Goal: Information Seeking & Learning: Find specific fact

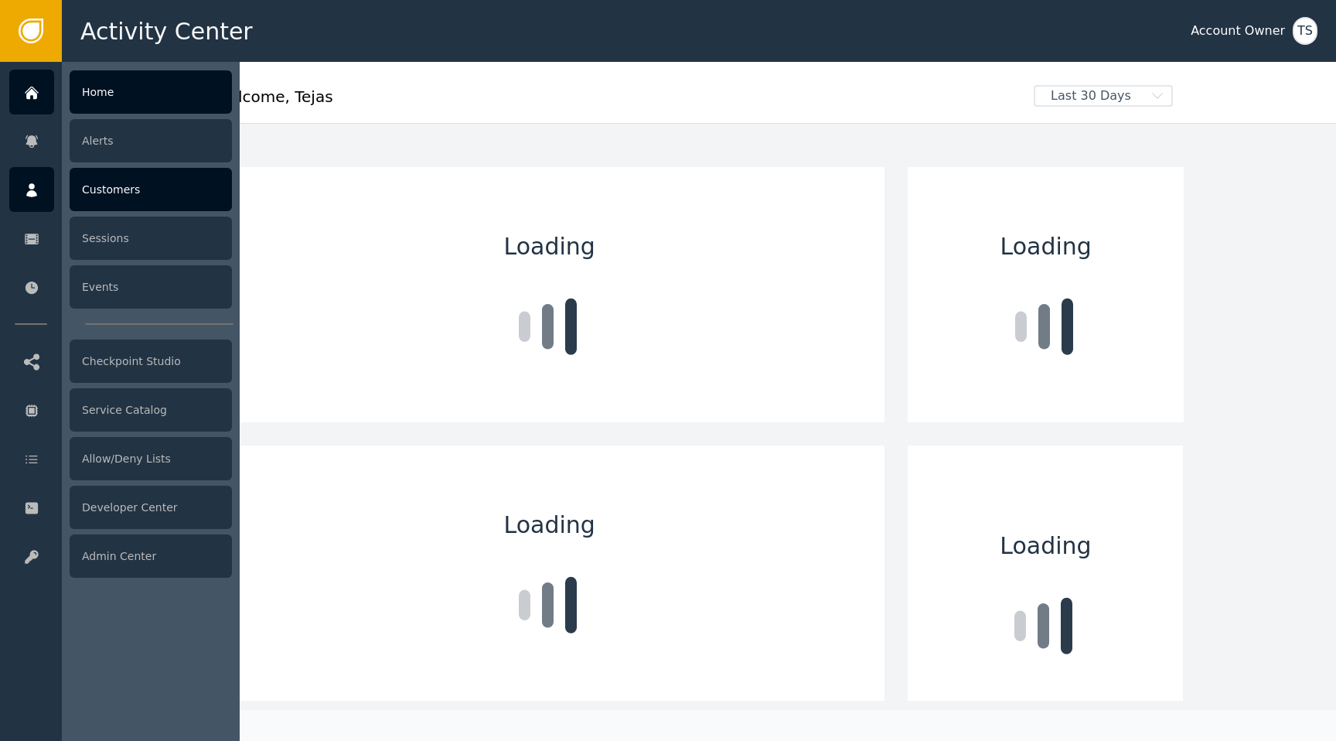
click at [35, 192] on icon at bounding box center [31, 190] width 11 height 14
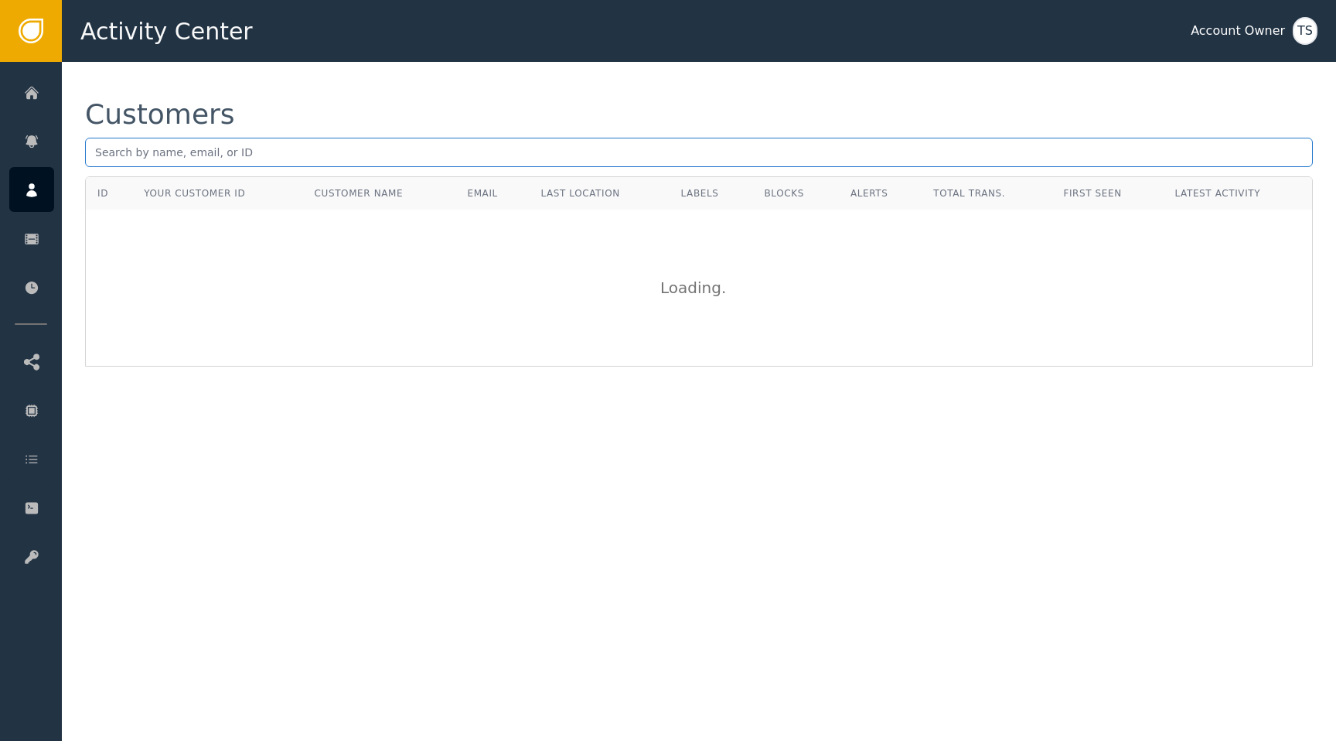
click at [260, 138] on input "text" at bounding box center [699, 152] width 1228 height 29
type input "[PERSON_NAME][EMAIL_ADDRESS]"
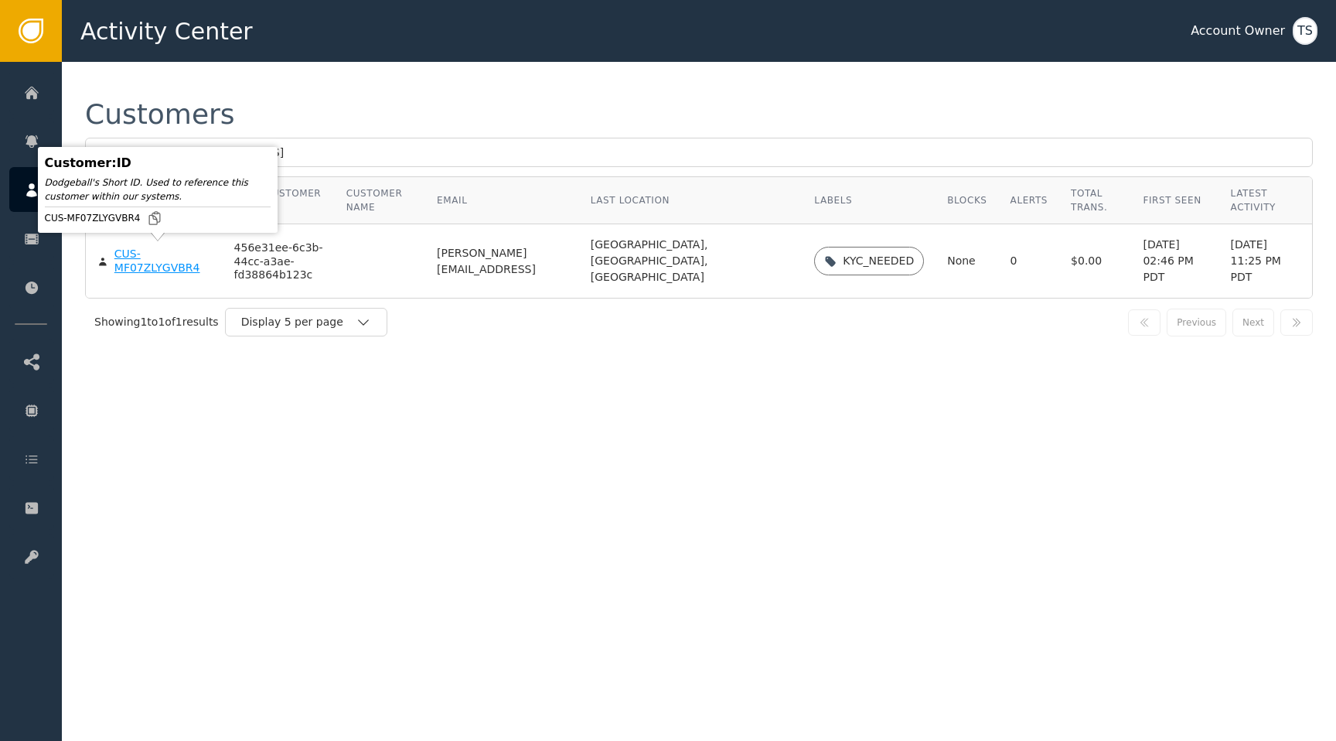
click at [156, 261] on div "CUS-MF07ZLYGVBR4" at bounding box center [162, 260] width 97 height 27
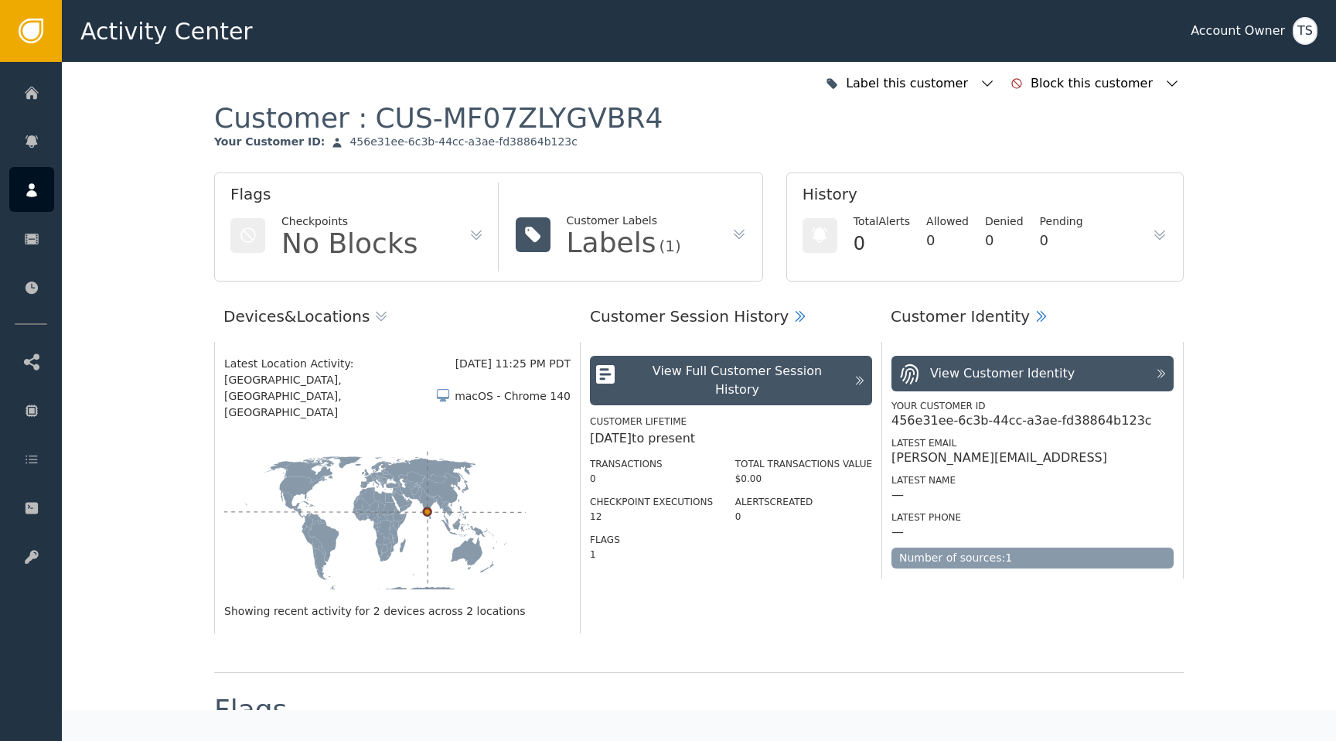
scroll to position [500, 0]
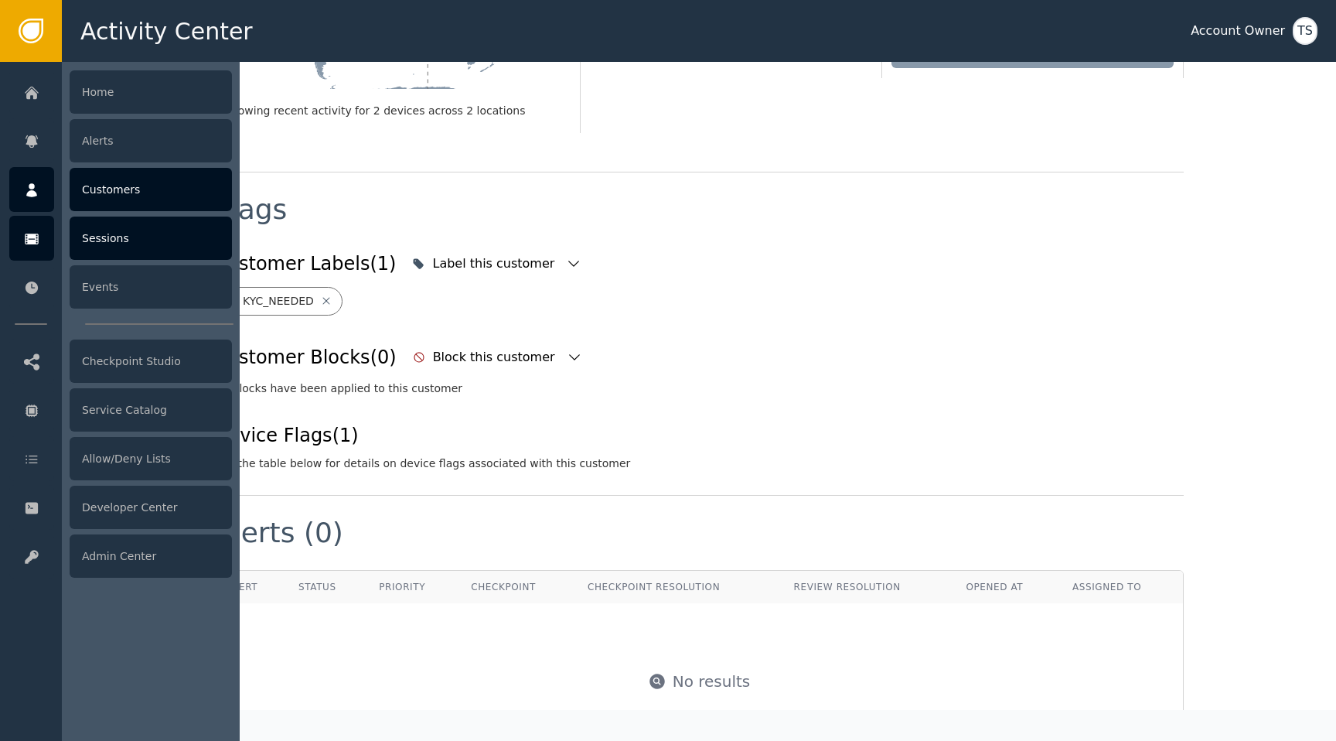
click at [27, 244] on icon at bounding box center [32, 238] width 14 height 11
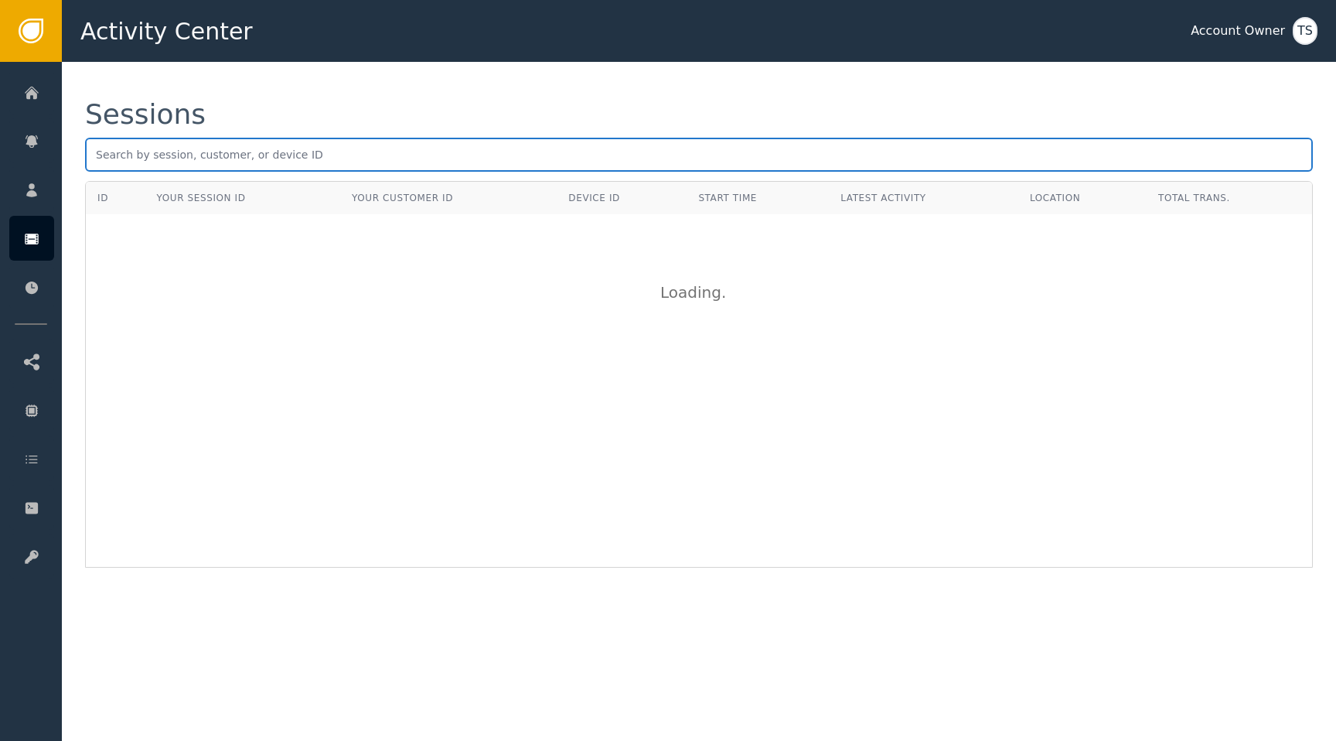
click at [342, 165] on input "text" at bounding box center [699, 155] width 1228 height 34
paste input "905bff20-1fb5-41b4-b7fa-2a09b889073c"
type input "905bff20-1fb5-41b4-b7fa-2a09b889073c"
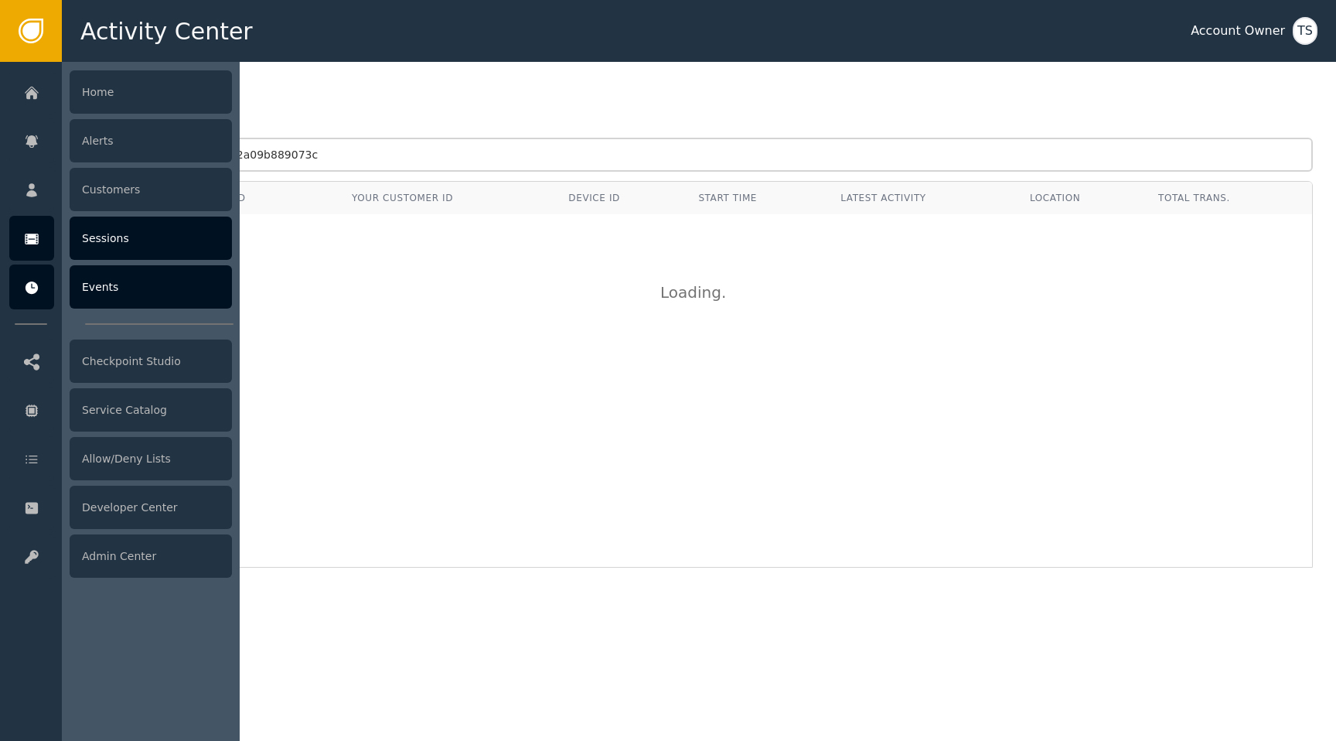
click at [28, 286] on icon at bounding box center [32, 287] width 12 height 12
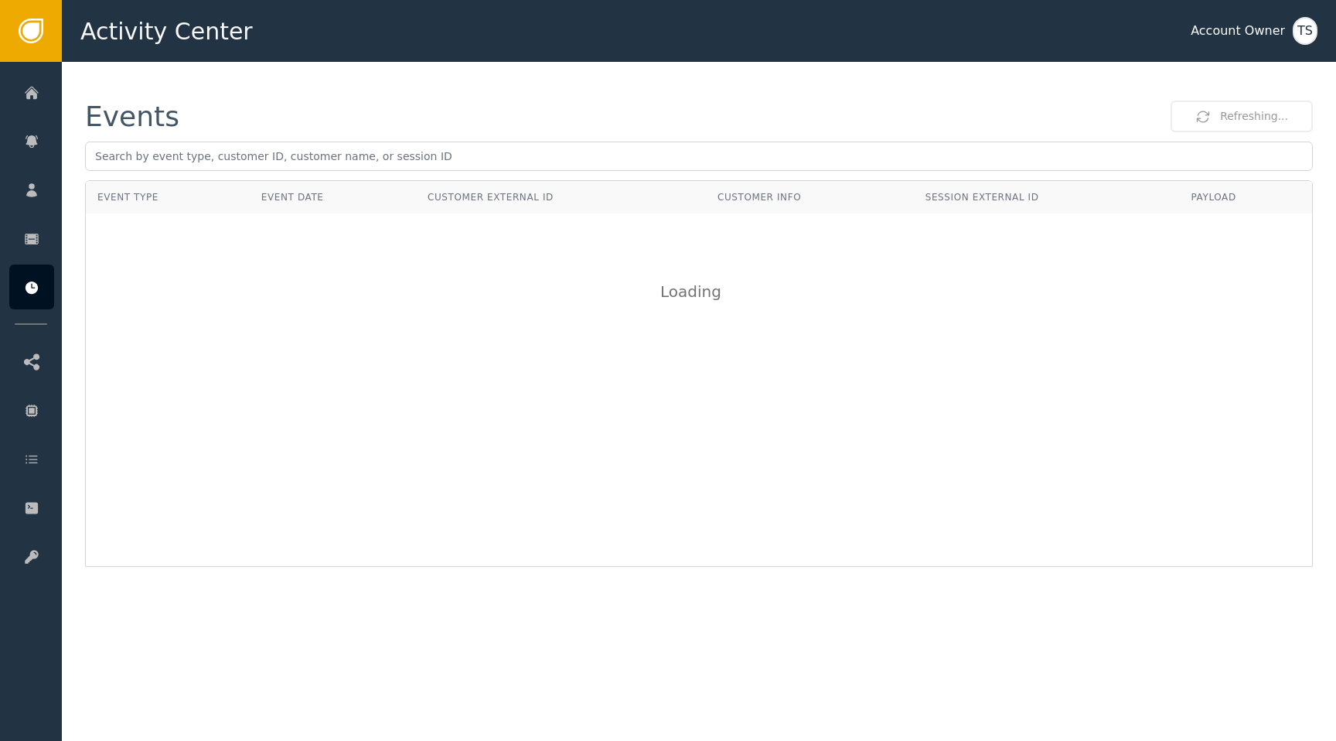
click at [318, 135] on div "Events Refreshing..." at bounding box center [699, 140] width 1228 height 80
click at [301, 156] on input "text" at bounding box center [699, 155] width 1228 height 29
paste input "905bff20-1fb5-41b4-b7fa-2a09b889073c"
type input "905bff20-1fb5-41b4-b7fa-2a09b889073c"
click at [369, 145] on input "905bff20-1fb5-41b4-b7fa-2a09b889073c" at bounding box center [699, 155] width 1228 height 29
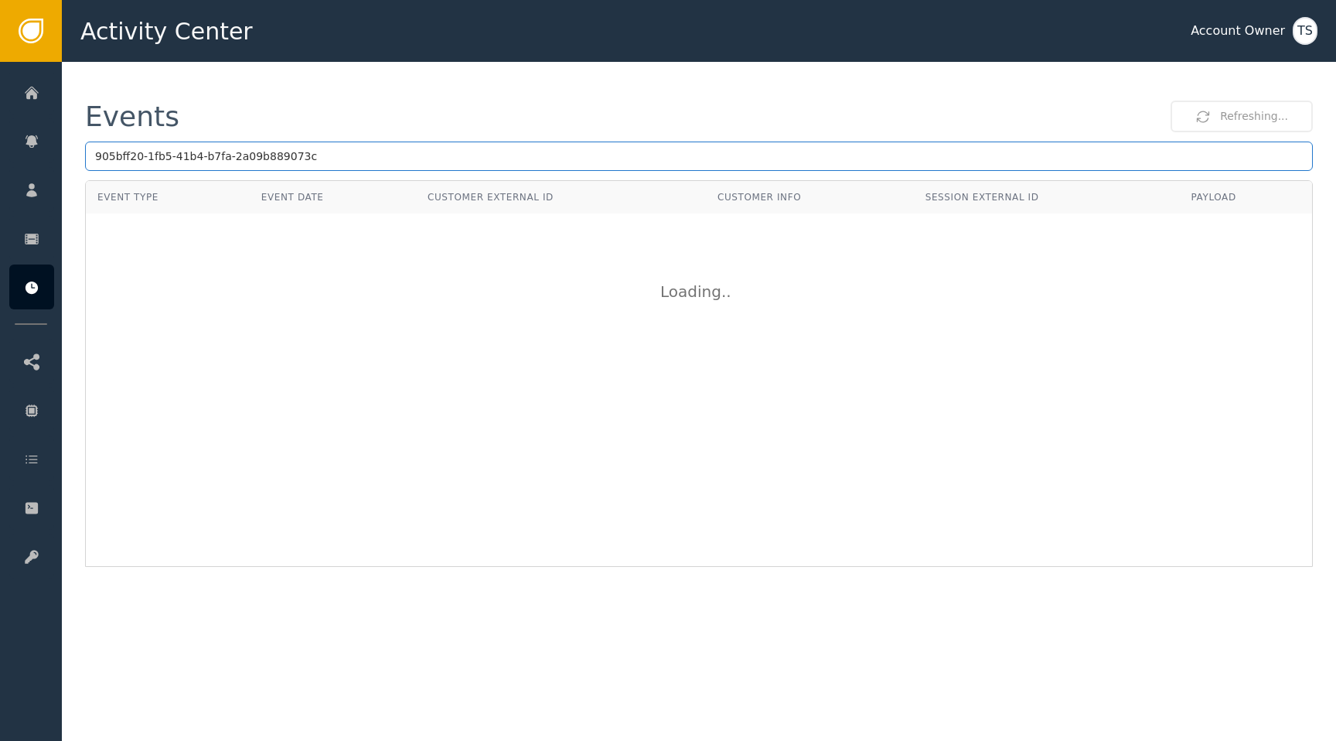
click at [582, 158] on input "905bff20-1fb5-41b4-b7fa-2a09b889073c" at bounding box center [699, 155] width 1228 height 29
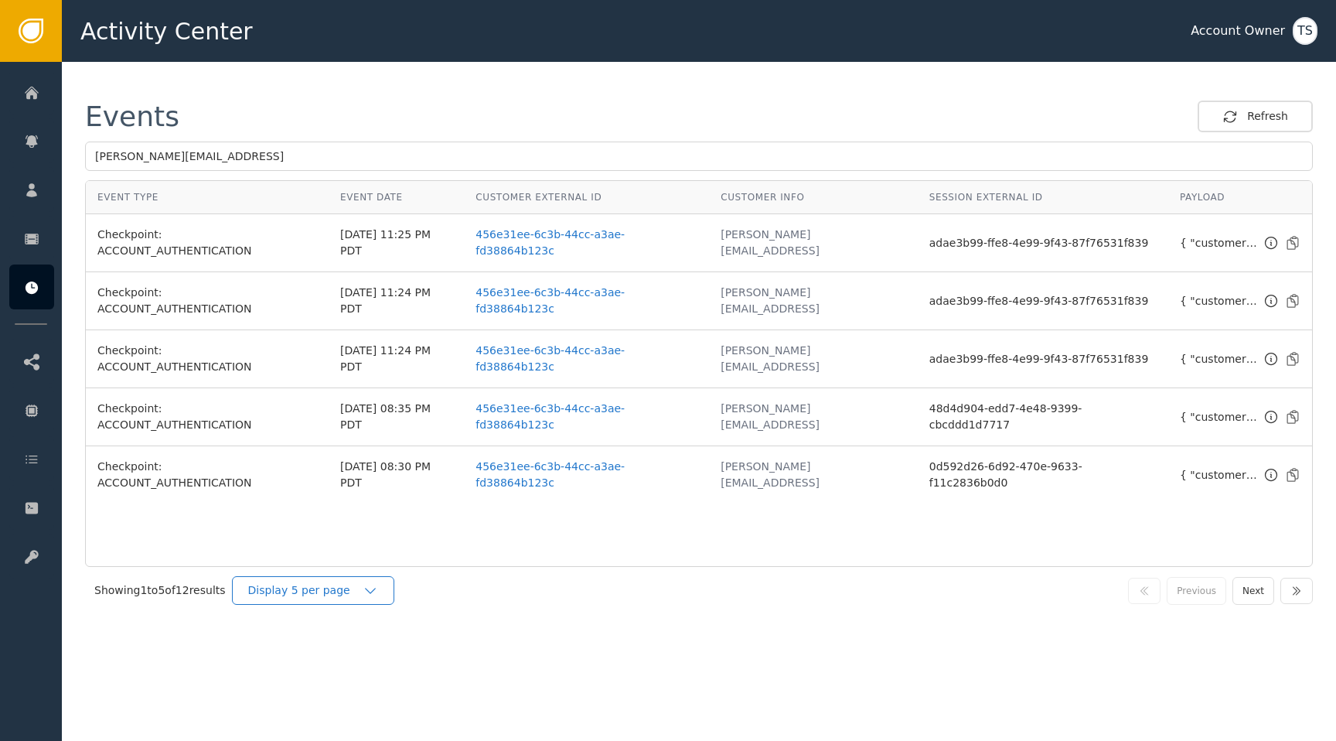
click at [334, 594] on div "Display 5 per page" at bounding box center [305, 590] width 114 height 16
click at [315, 652] on div "Display 25 per page" at bounding box center [317, 654] width 124 height 16
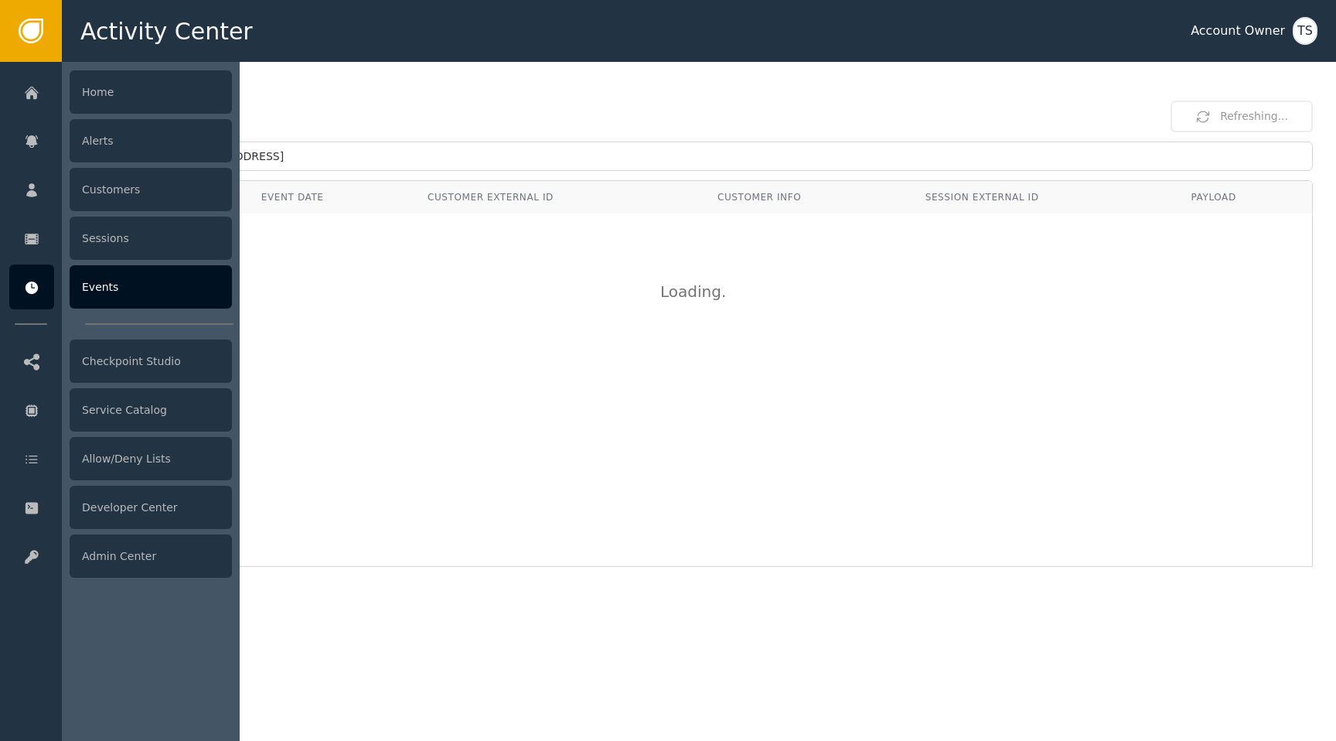
click at [87, 280] on div "Events" at bounding box center [151, 286] width 162 height 43
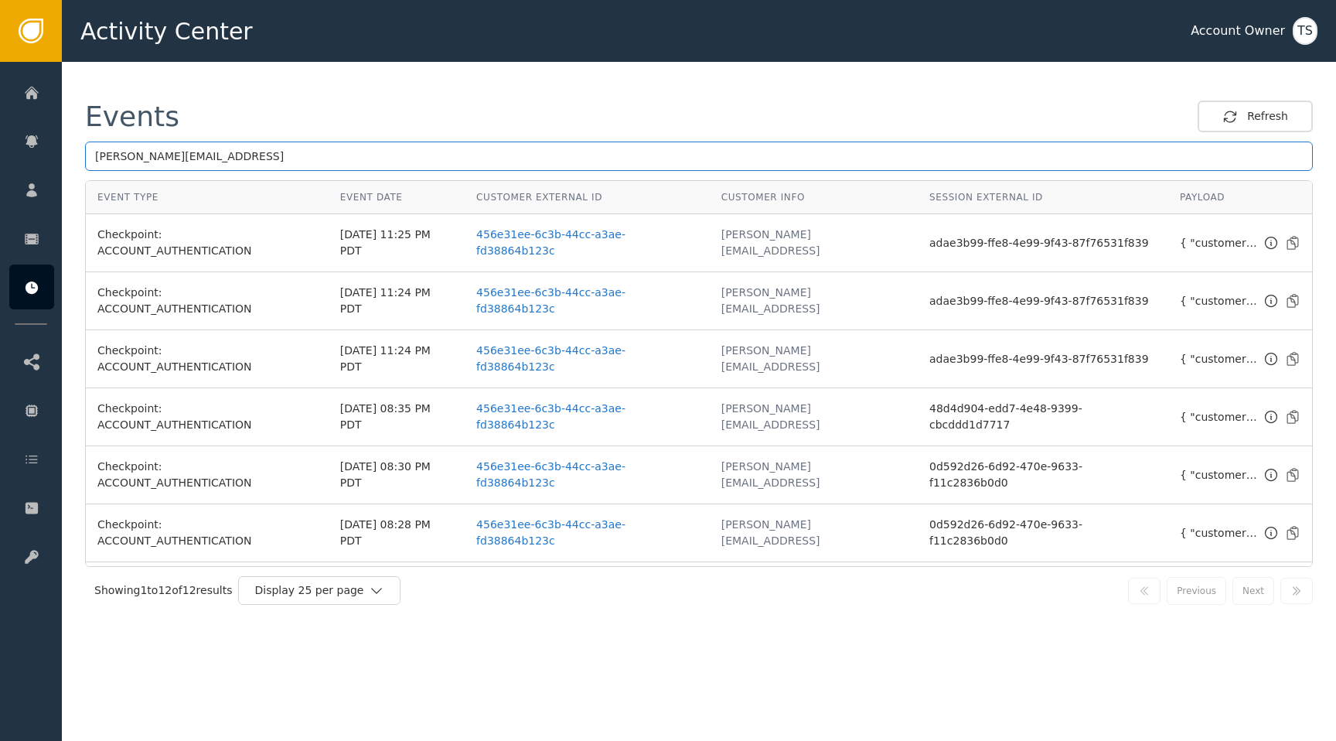
click at [650, 153] on input "[PERSON_NAME][EMAIL_ADDRESS]" at bounding box center [699, 155] width 1228 height 29
paste input ".[EMAIL_ADDRESS][DOMAIN_NAME]"
type input "[PERSON_NAME][EMAIL_ADDRESS][DOMAIN_NAME]"
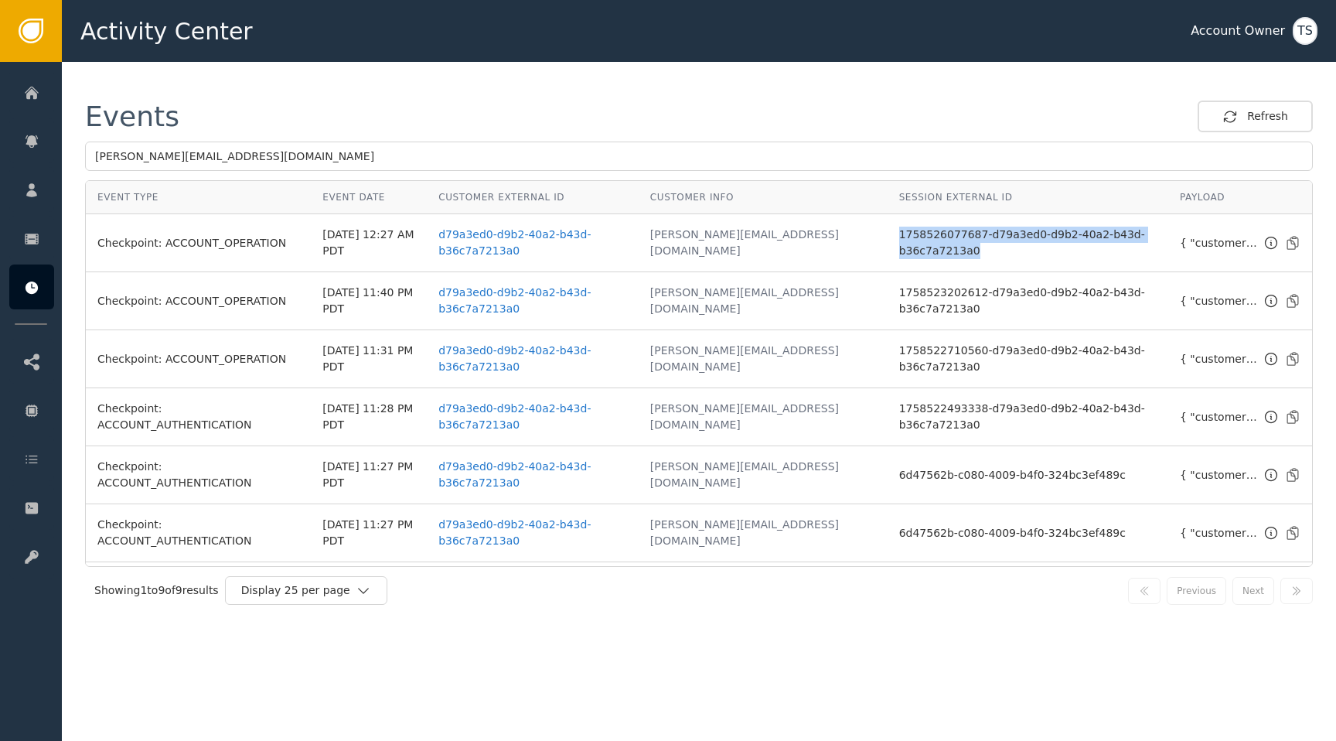
drag, startPoint x: 950, startPoint y: 250, endPoint x: 858, endPoint y: 237, distance: 92.8
click at [887, 237] on td "1758526077687-d79a3ed0-d9b2-40a2-b43d-b36c7a7213a0" at bounding box center [1027, 243] width 281 height 58
copy span "1758526077687-d79a3ed0-d9b2-40a2-b43d-b36c7a7213a0"
